Goal: Task Accomplishment & Management: Manage account settings

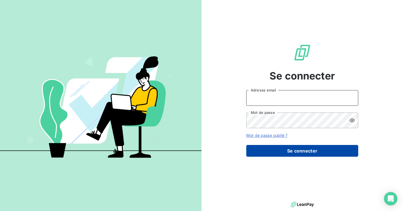
type input "admin@pierresinvestissement"
click at [285, 154] on button "Se connecter" at bounding box center [302, 151] width 112 height 12
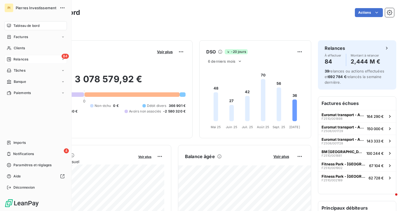
click at [21, 62] on div "84 Relances" at bounding box center [35, 59] width 62 height 9
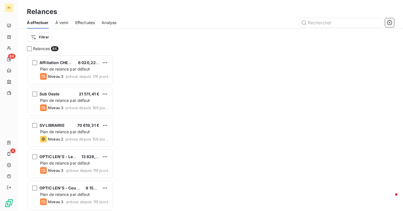
scroll to position [156, 87]
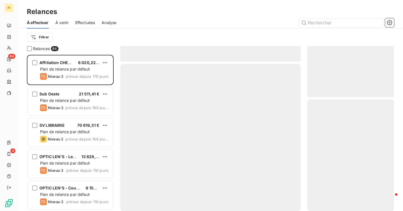
click at [66, 20] on span "À venir" at bounding box center [61, 23] width 13 height 6
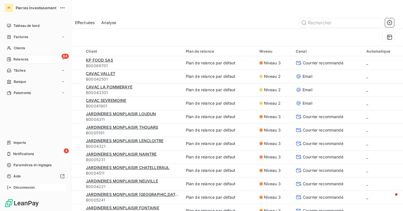
click at [11, 187] on icon at bounding box center [9, 187] width 4 height 4
